Goal: Transaction & Acquisition: Book appointment/travel/reservation

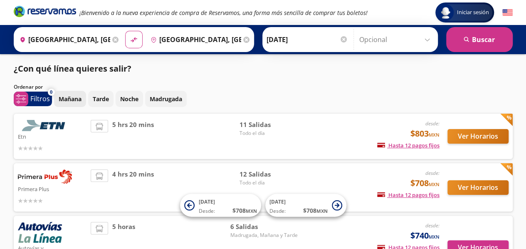
click at [77, 103] on p "Mañana" at bounding box center [70, 98] width 23 height 9
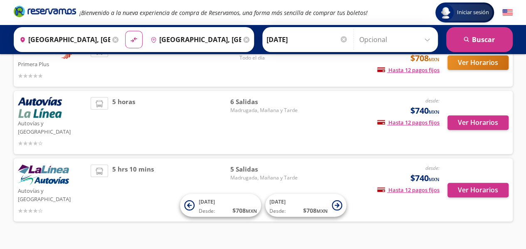
scroll to position [42, 0]
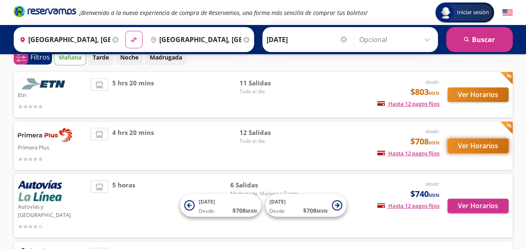
click at [489, 144] on button "Ver Horarios" at bounding box center [477, 145] width 61 height 15
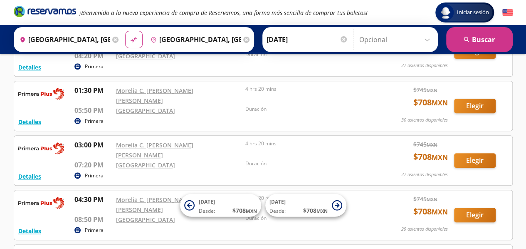
scroll to position [166, 0]
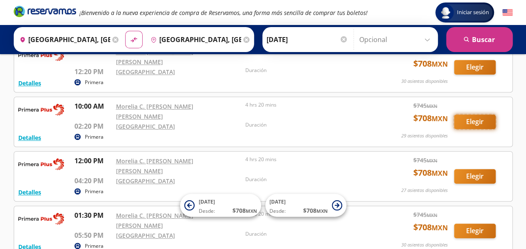
click at [476, 114] on button "Elegir" at bounding box center [475, 121] width 42 height 15
